Goal: Information Seeking & Learning: Compare options

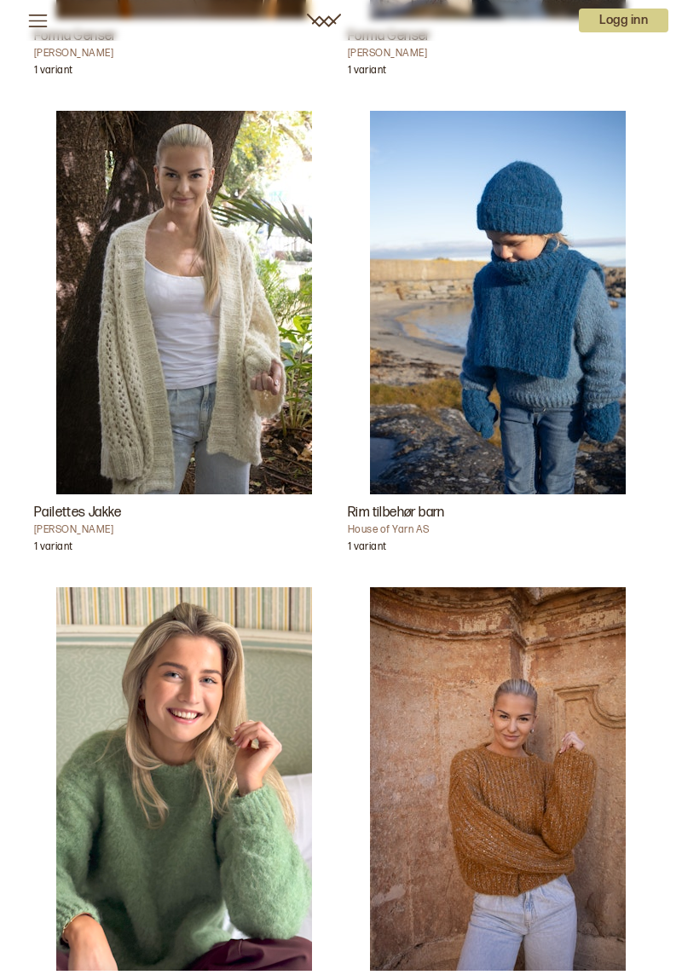
scroll to position [3865, 0]
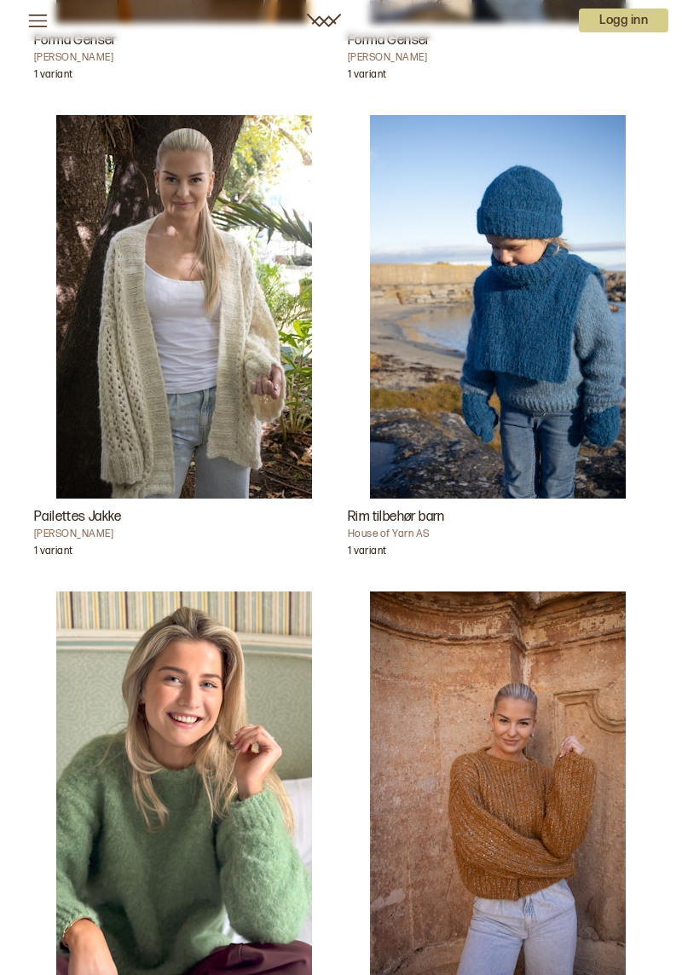
click at [545, 832] on img "Paljetta Genser" at bounding box center [498, 784] width 256 height 384
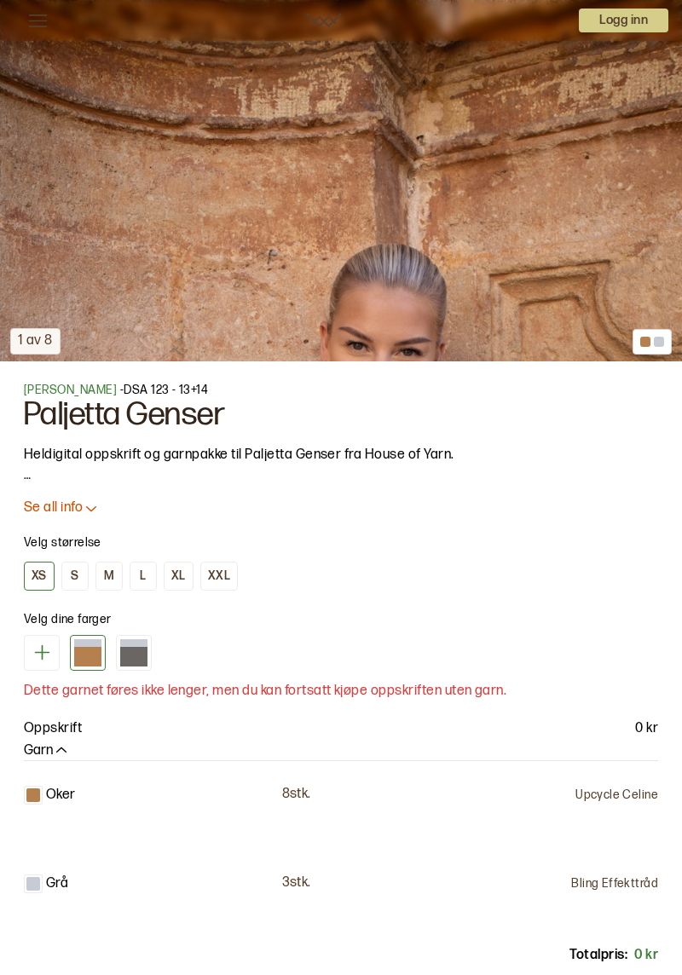
scroll to position [666, 0]
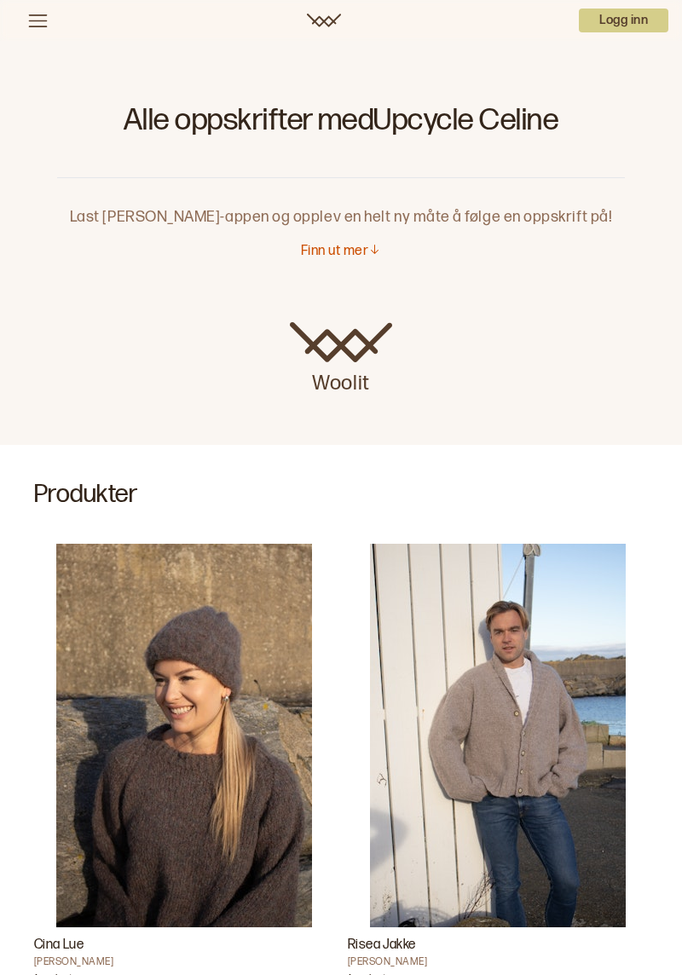
click at [225, 839] on img "Cina Lue" at bounding box center [184, 736] width 256 height 384
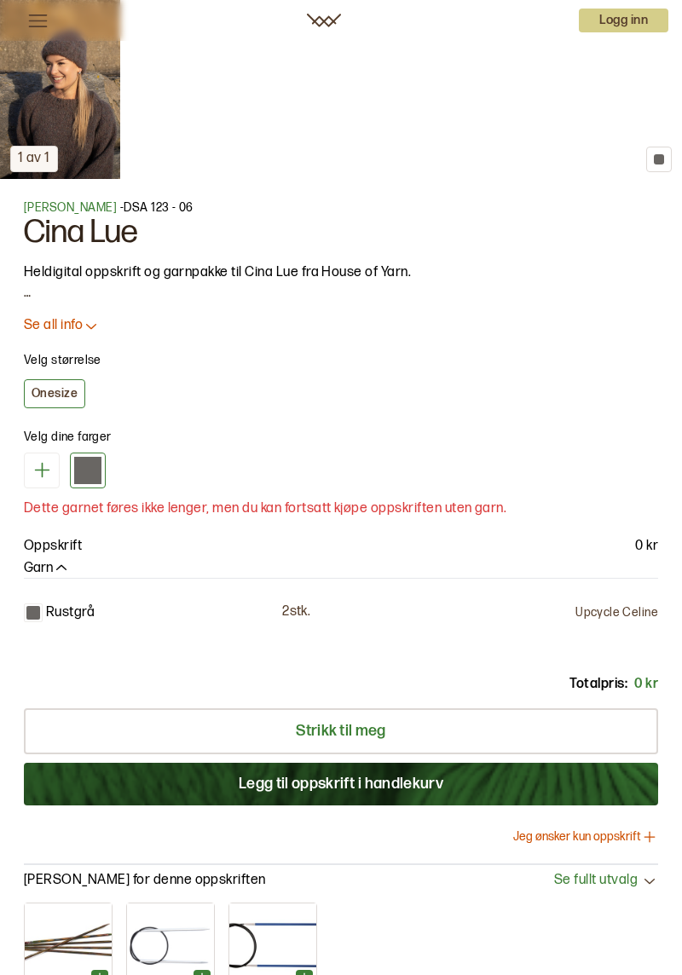
scroll to position [844, 0]
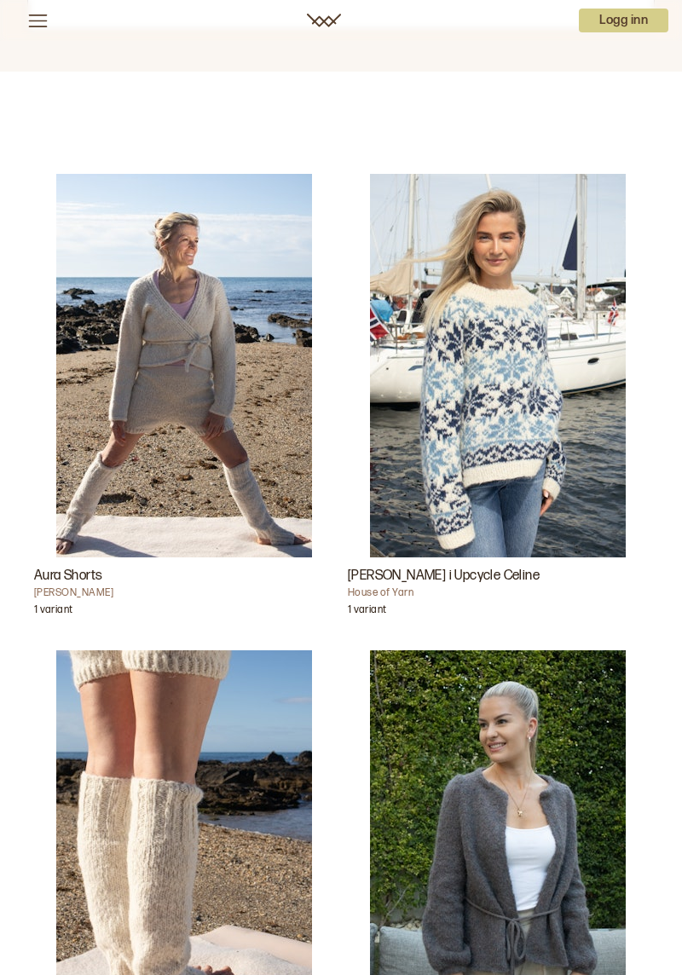
scroll to position [2379, 0]
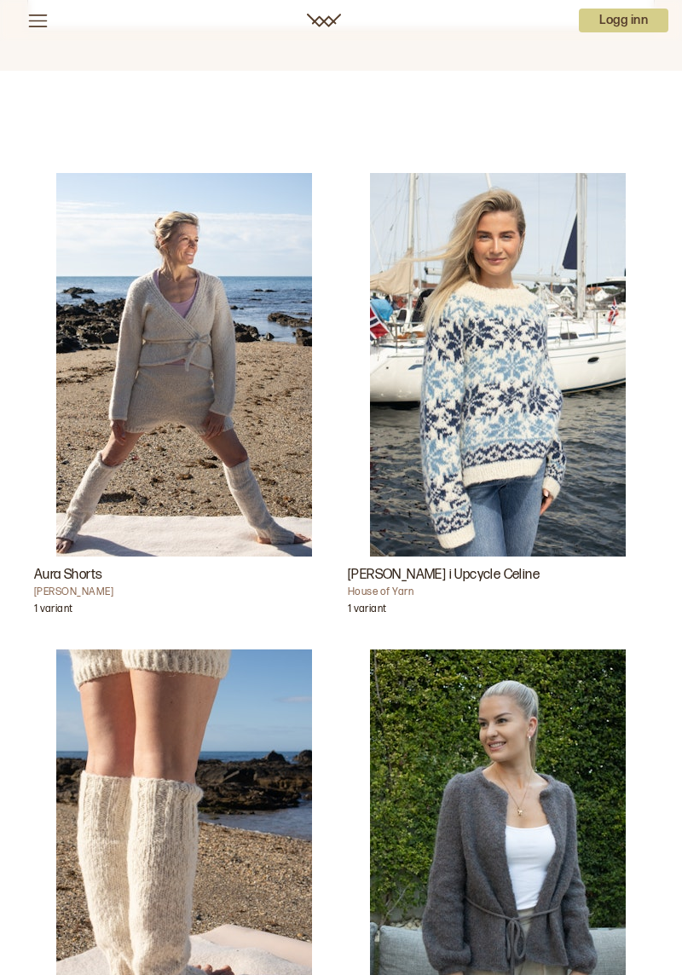
click at [546, 922] on img "Tove Jakke" at bounding box center [498, 841] width 256 height 384
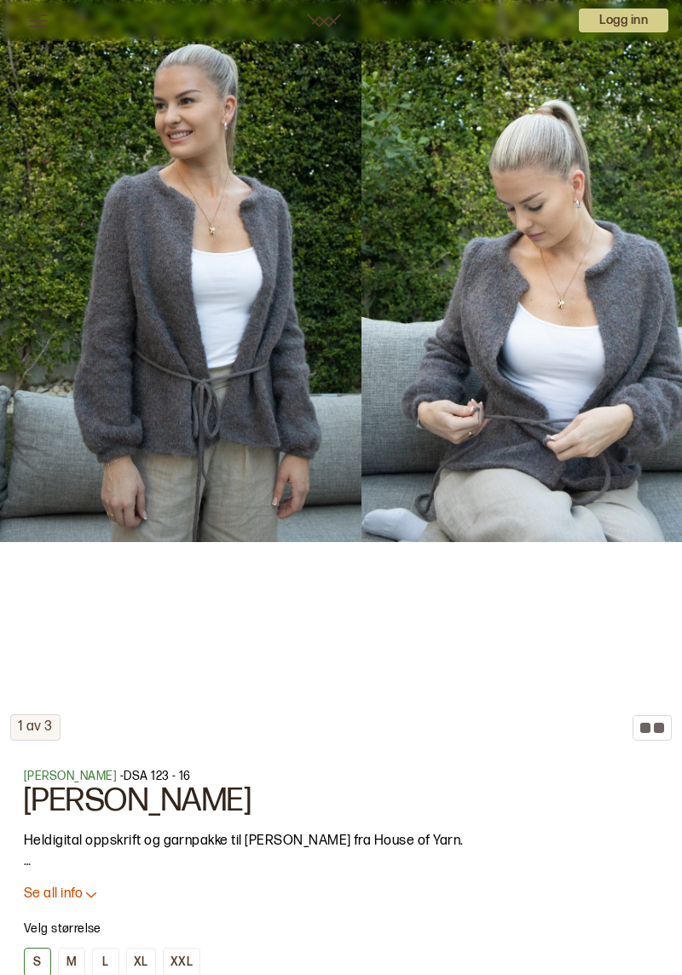
scroll to position [280, 0]
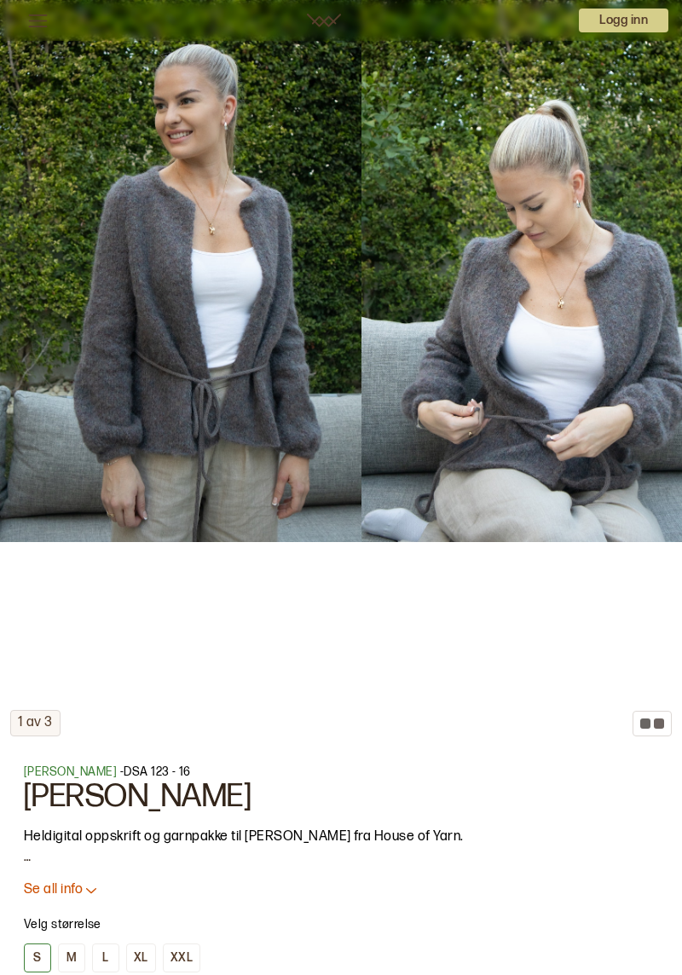
click at [100, 896] on icon at bounding box center [91, 889] width 17 height 17
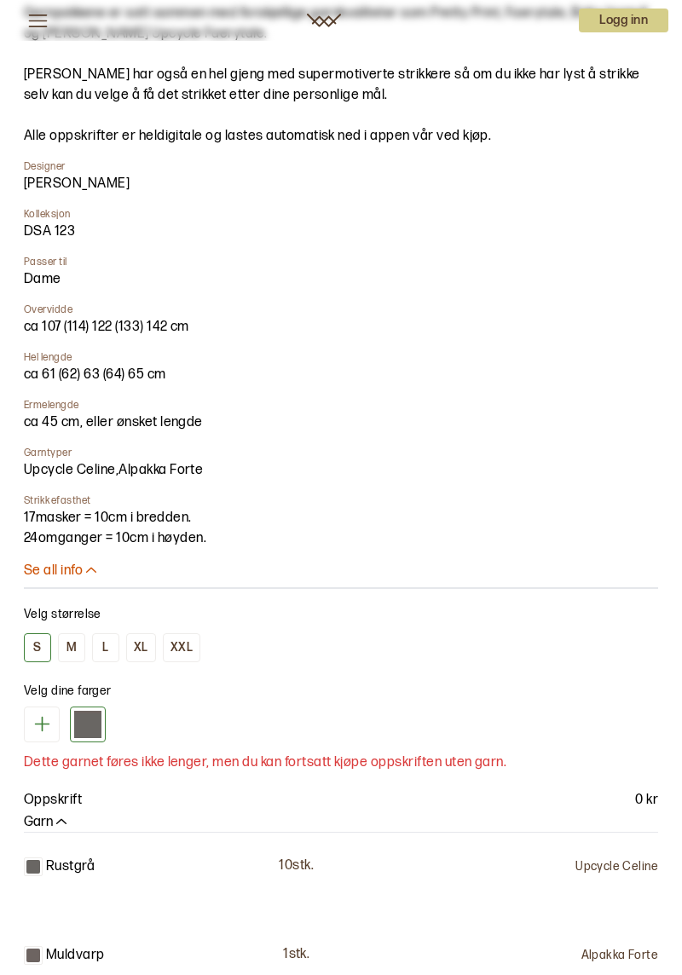
scroll to position [1221, 0]
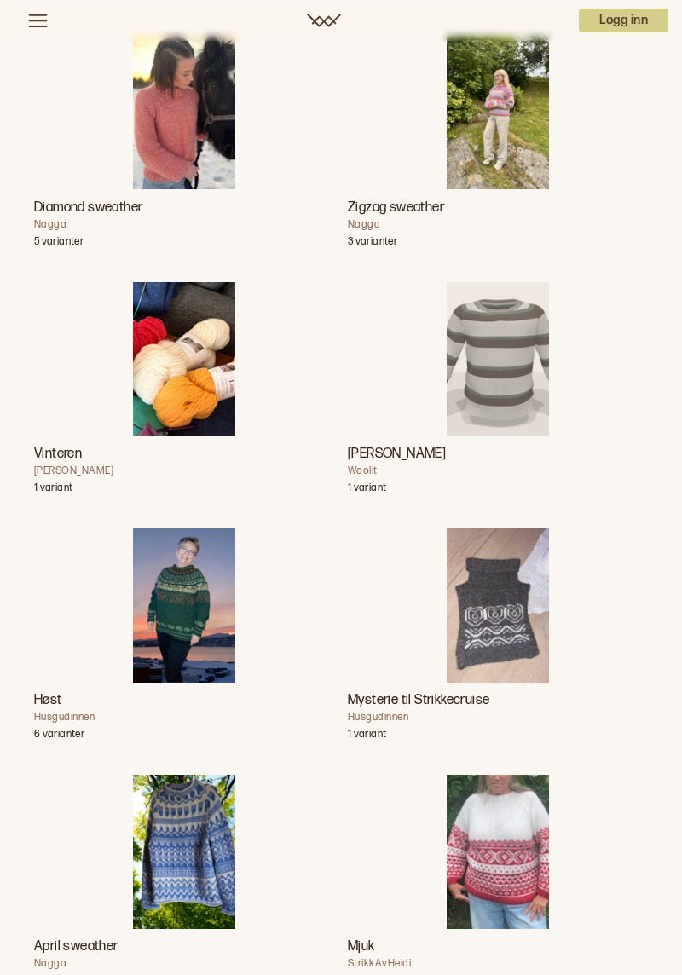
scroll to position [2379, 0]
